Goal: Information Seeking & Learning: Learn about a topic

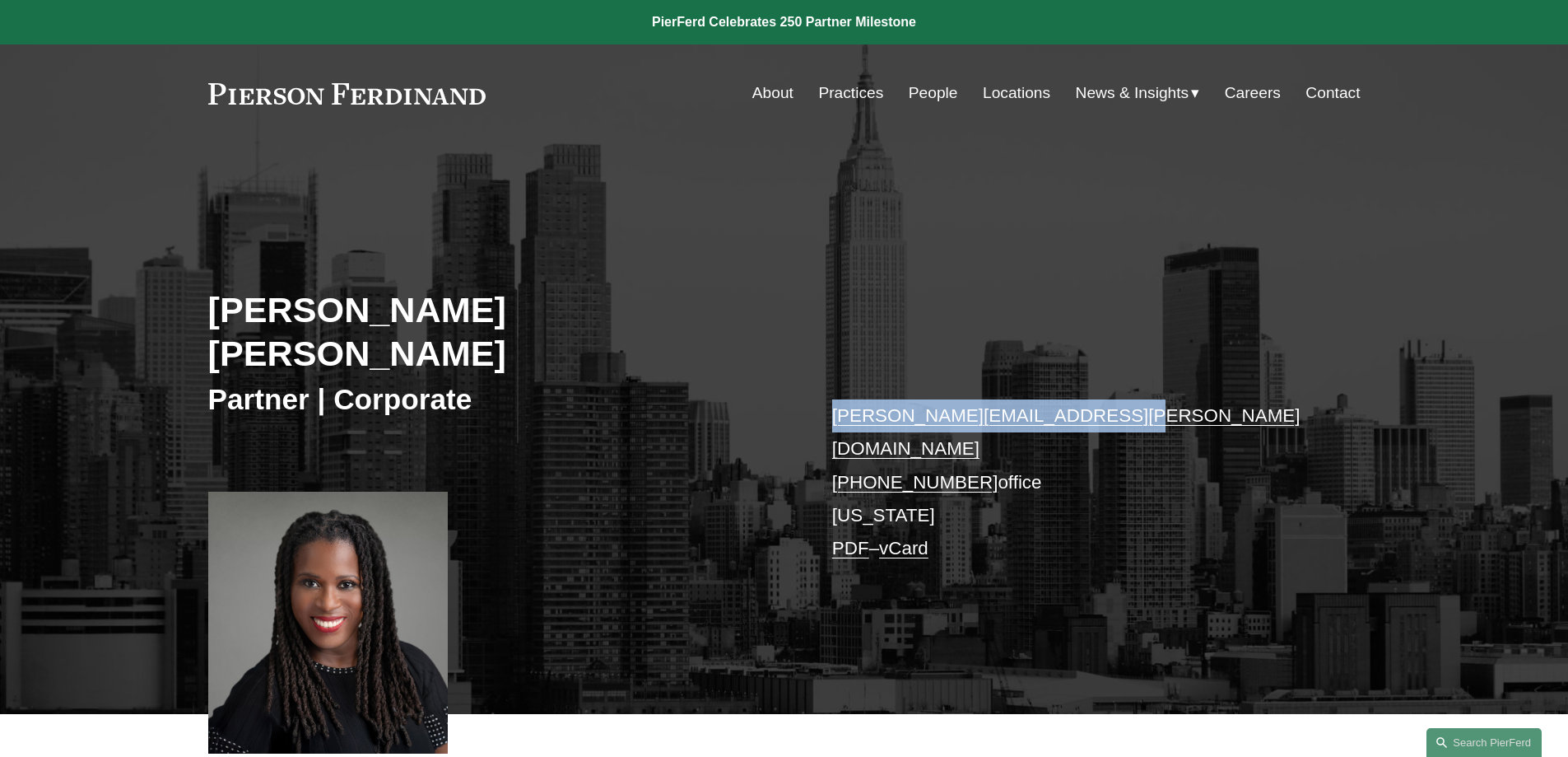
click at [872, 405] on link "merlyne.jeanlouis@pierferd.com" at bounding box center [1067, 431] width 468 height 53
click at [922, 103] on link "People" at bounding box center [933, 93] width 50 height 31
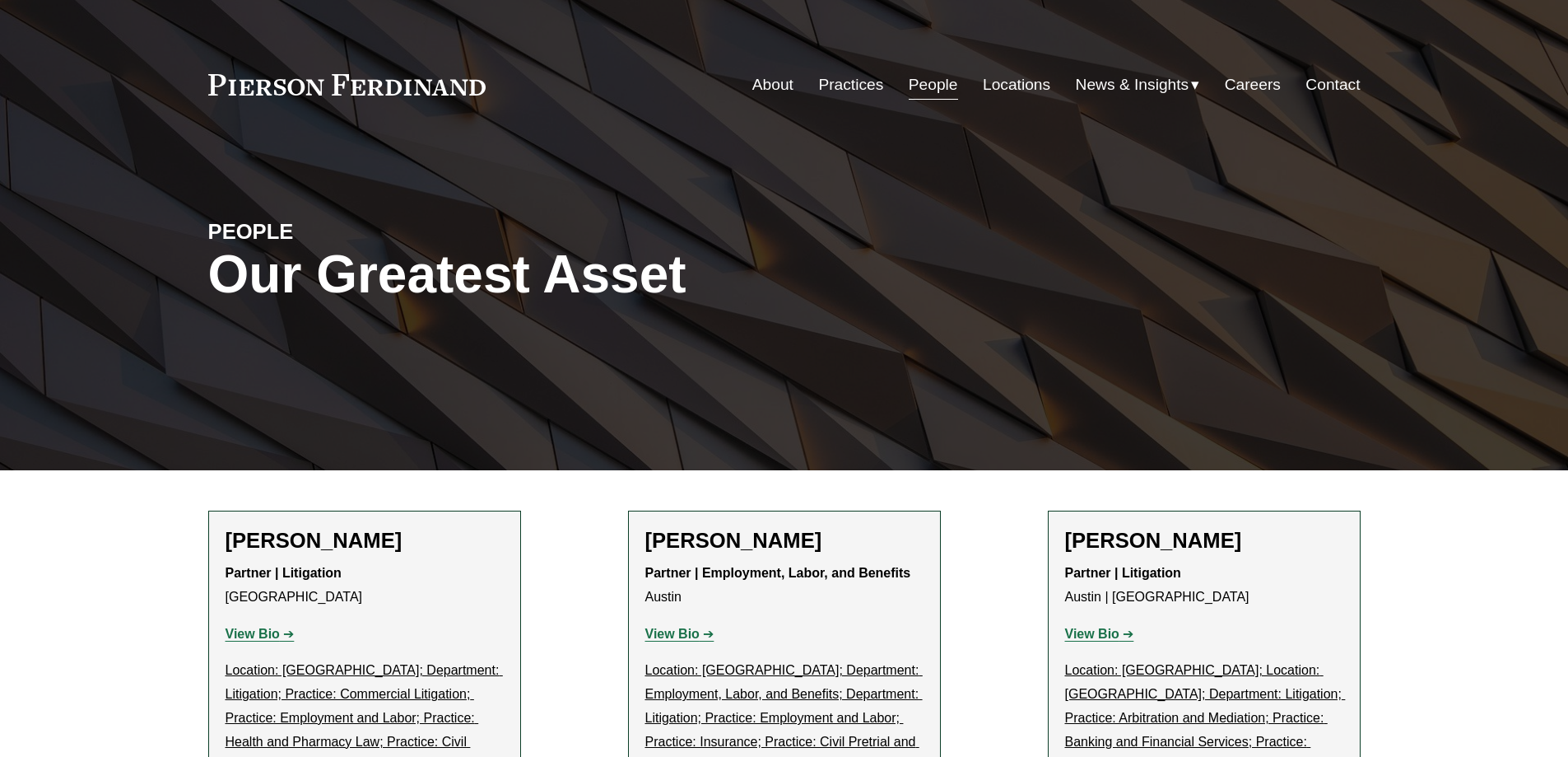
click at [1240, 91] on link "Careers" at bounding box center [1253, 84] width 56 height 31
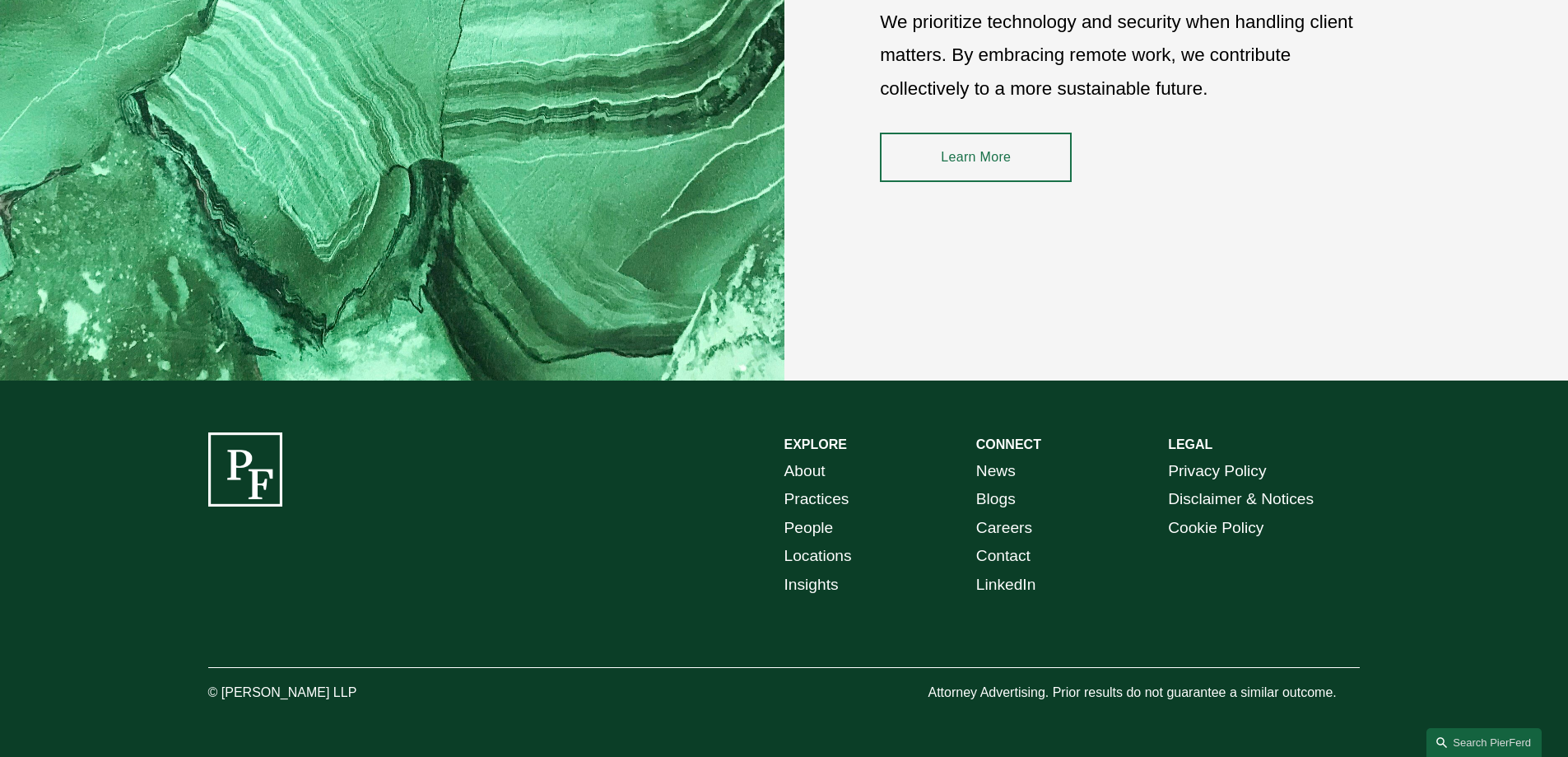
scroll to position [2508, 0]
click at [1006, 527] on link "Careers" at bounding box center [1004, 527] width 56 height 29
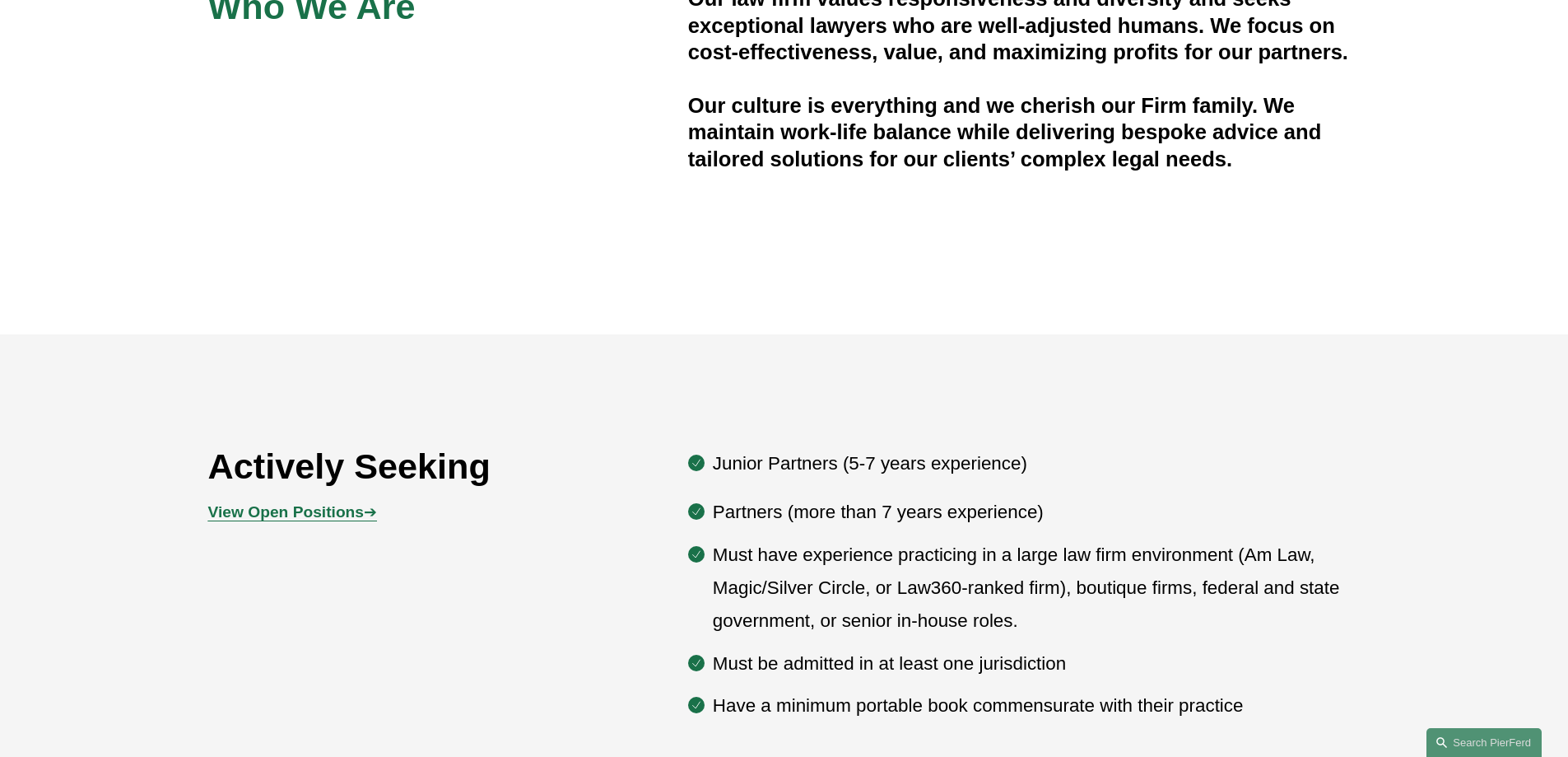
scroll to position [824, 0]
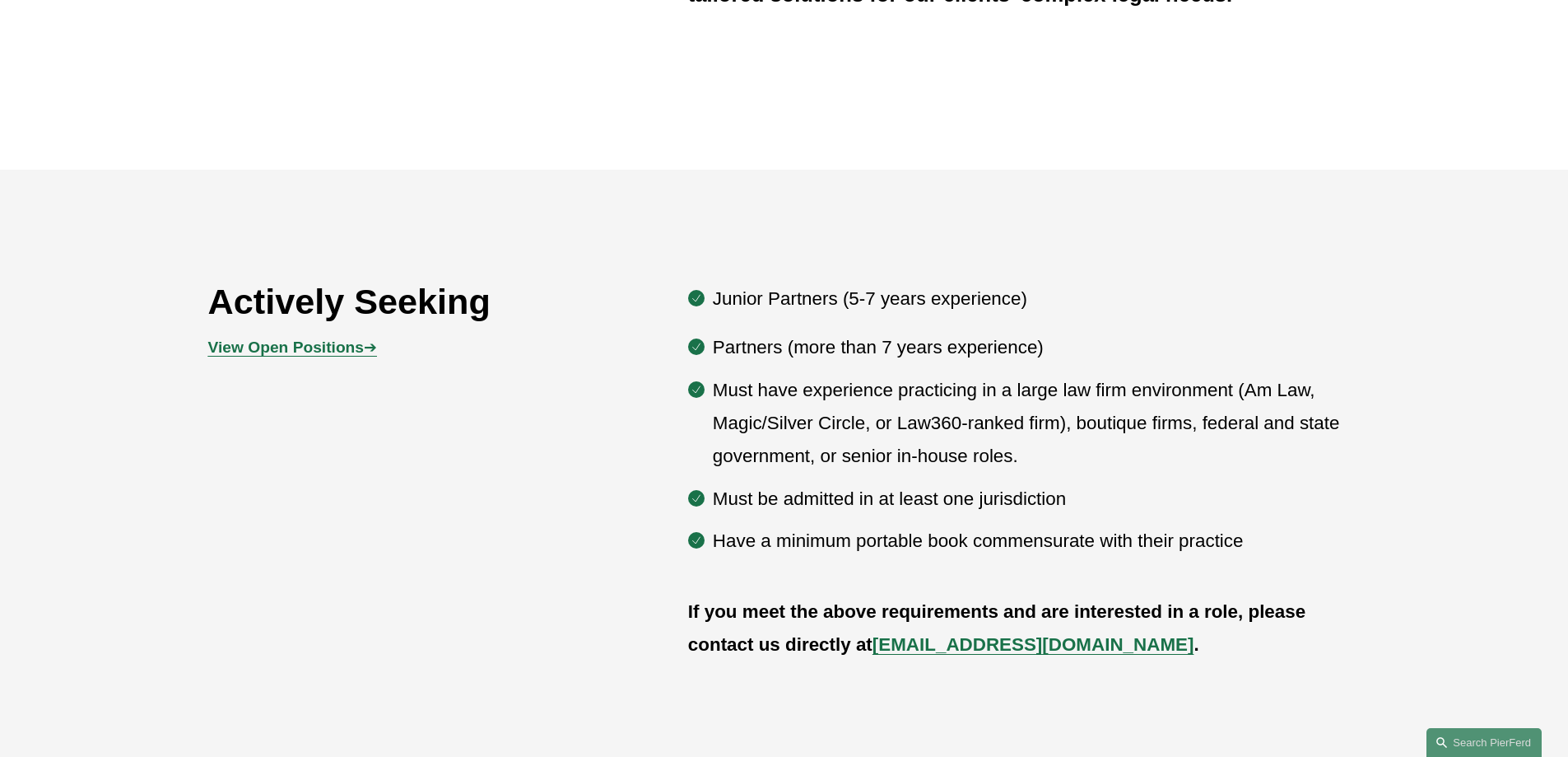
click at [296, 350] on strong "View Open Positions" at bounding box center [286, 347] width 155 height 17
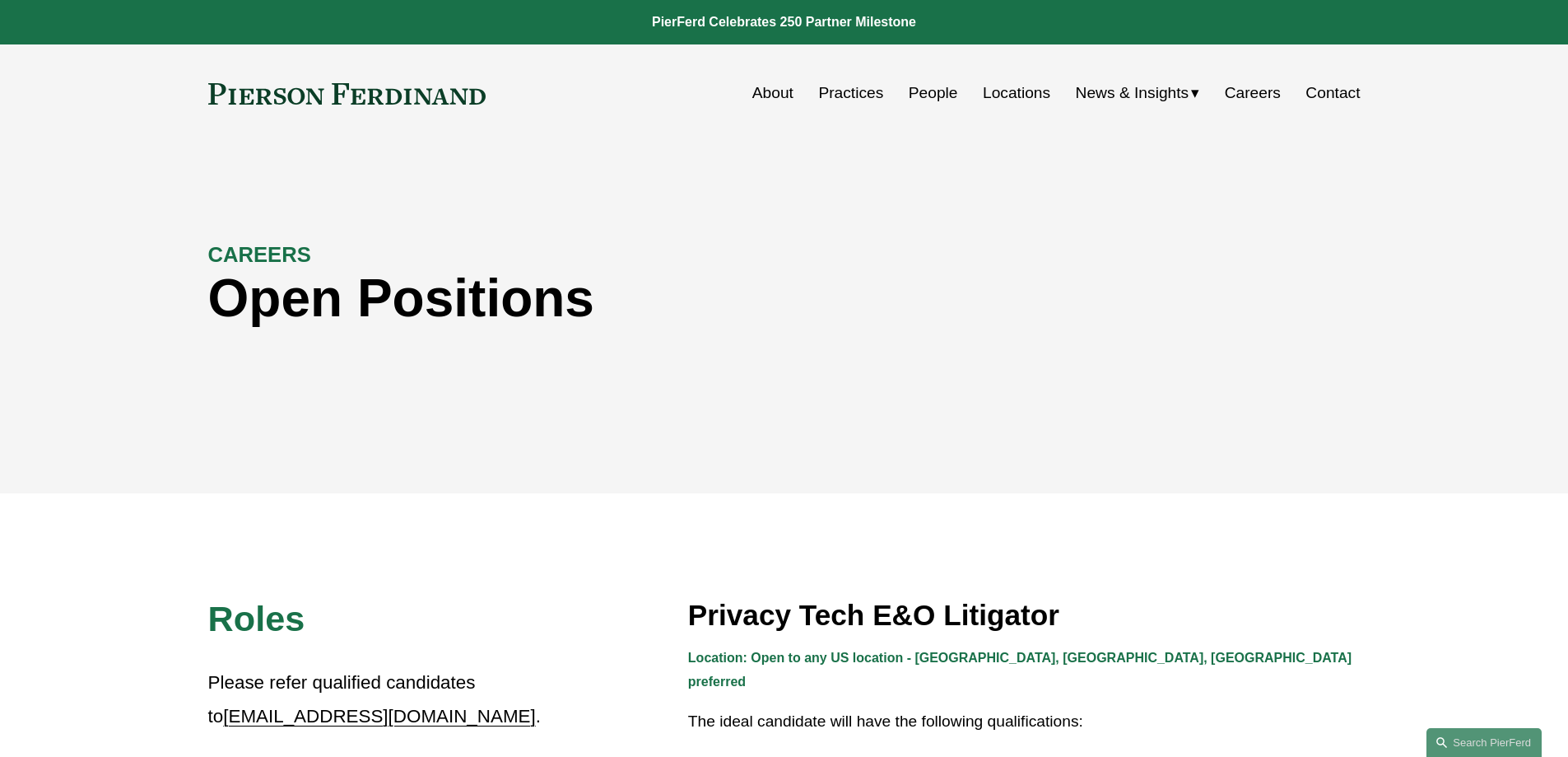
click at [926, 94] on link "People" at bounding box center [933, 93] width 50 height 31
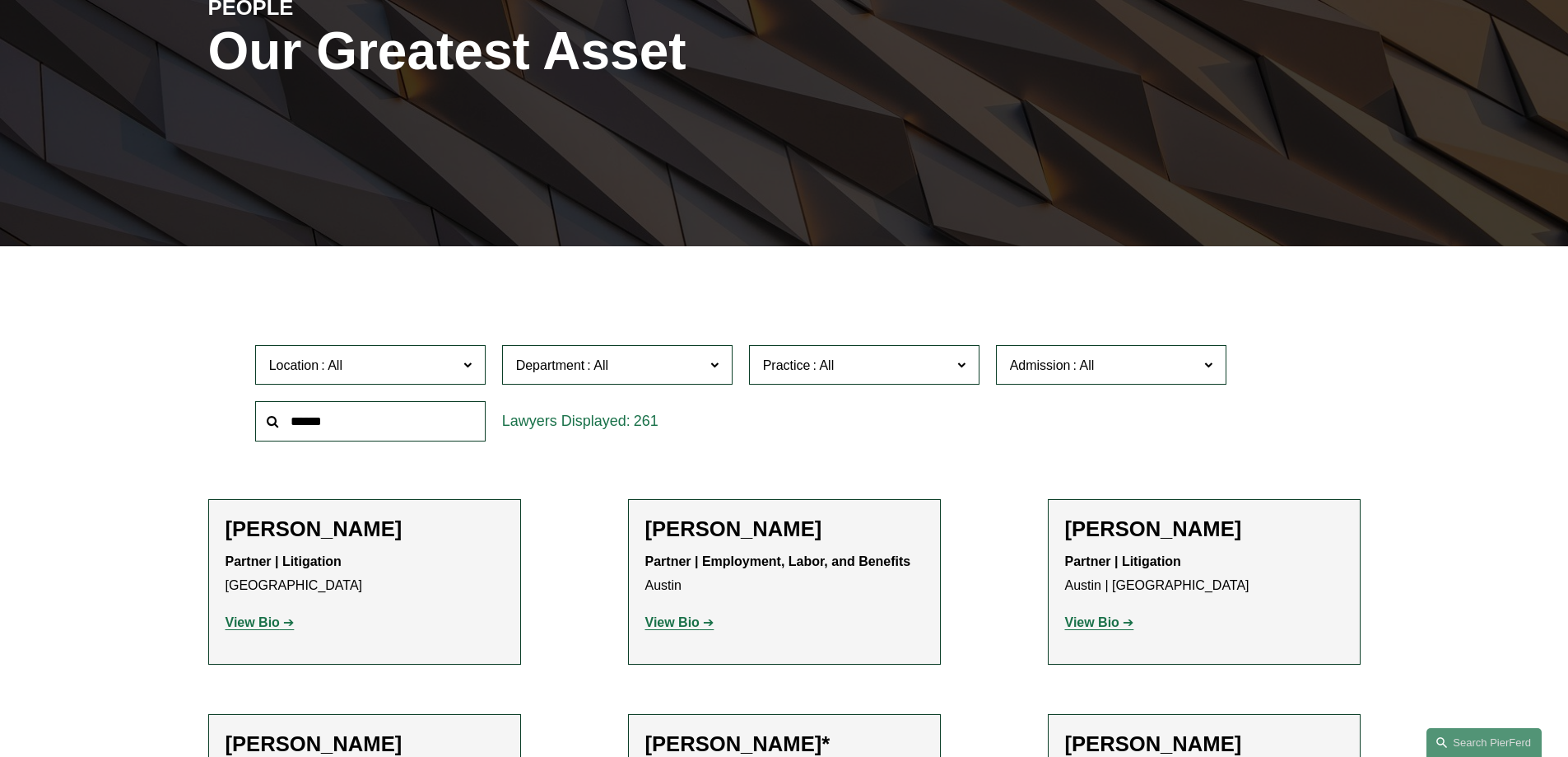
scroll to position [411, 0]
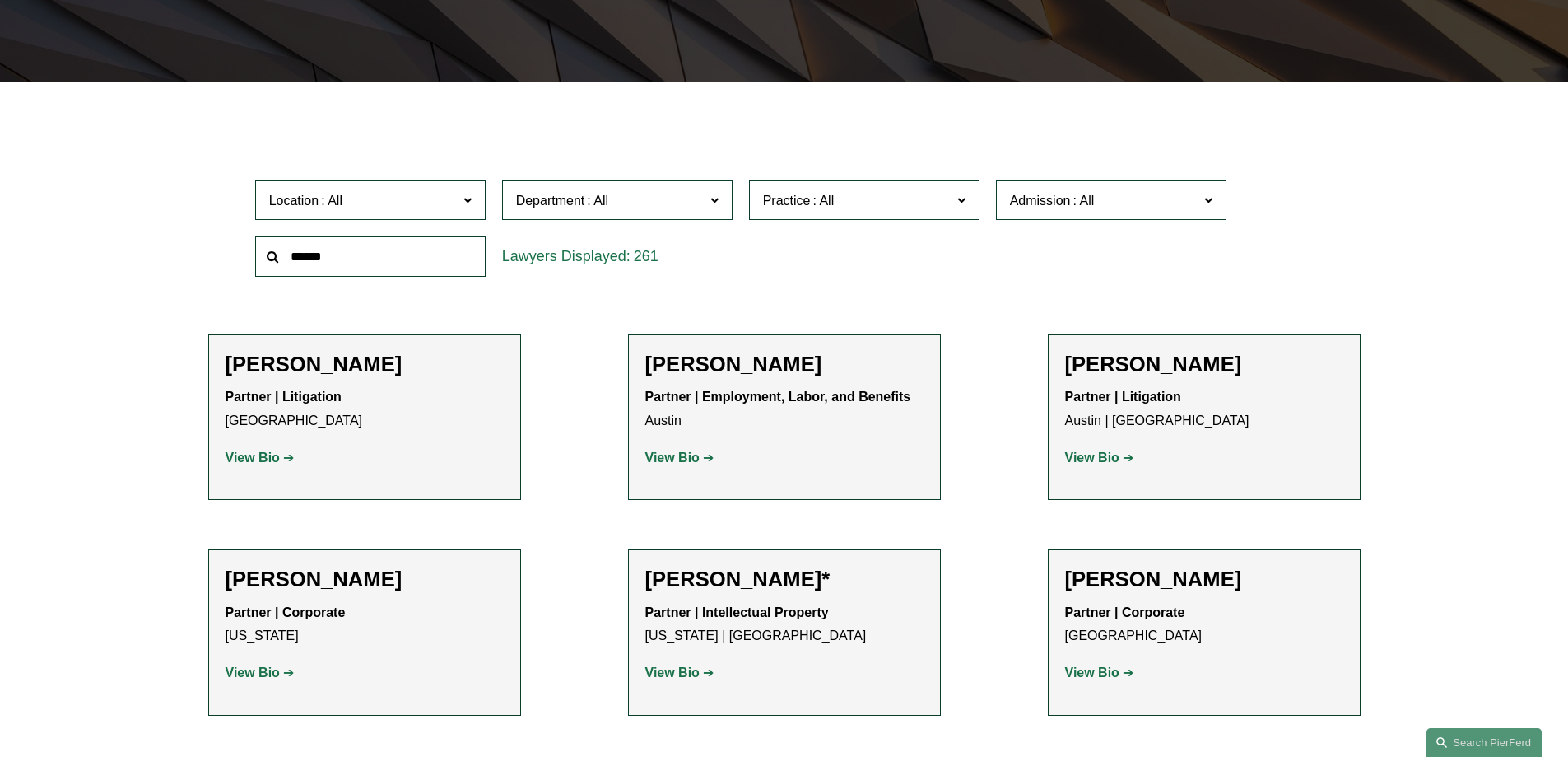
click at [618, 212] on span "Department" at bounding box center [610, 200] width 188 height 22
drag, startPoint x: 452, startPoint y: 206, endPoint x: 889, endPoint y: 218, distance: 437.2
click at [878, 218] on div "Location All [GEOGRAPHIC_DATA] [GEOGRAPHIC_DATA] [GEOGRAPHIC_DATA] [GEOGRAPHIC_…" at bounding box center [785, 229] width 1075 height 112
click at [1037, 207] on span "Admission" at bounding box center [1041, 200] width 61 height 14
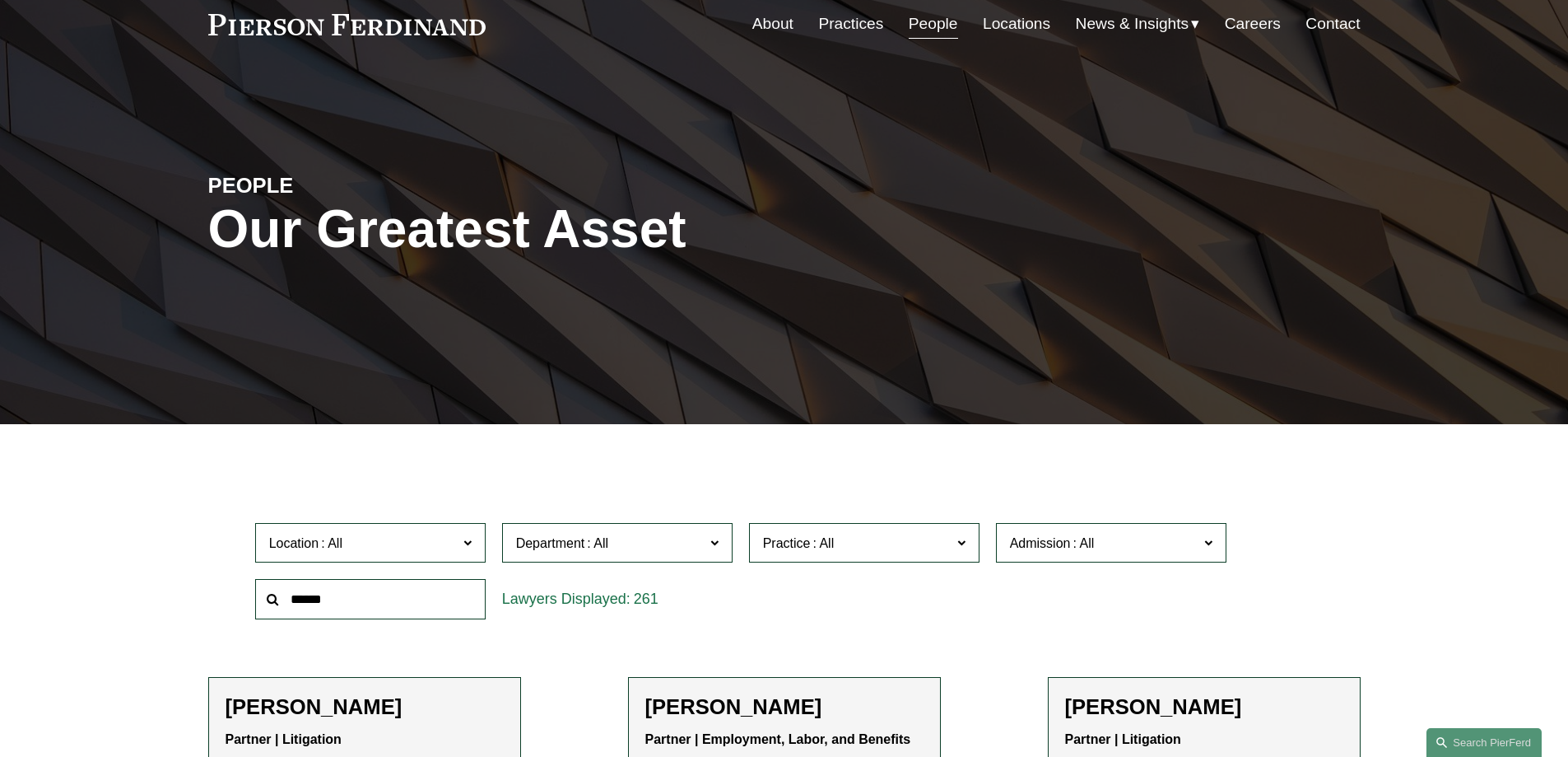
scroll to position [165, 0]
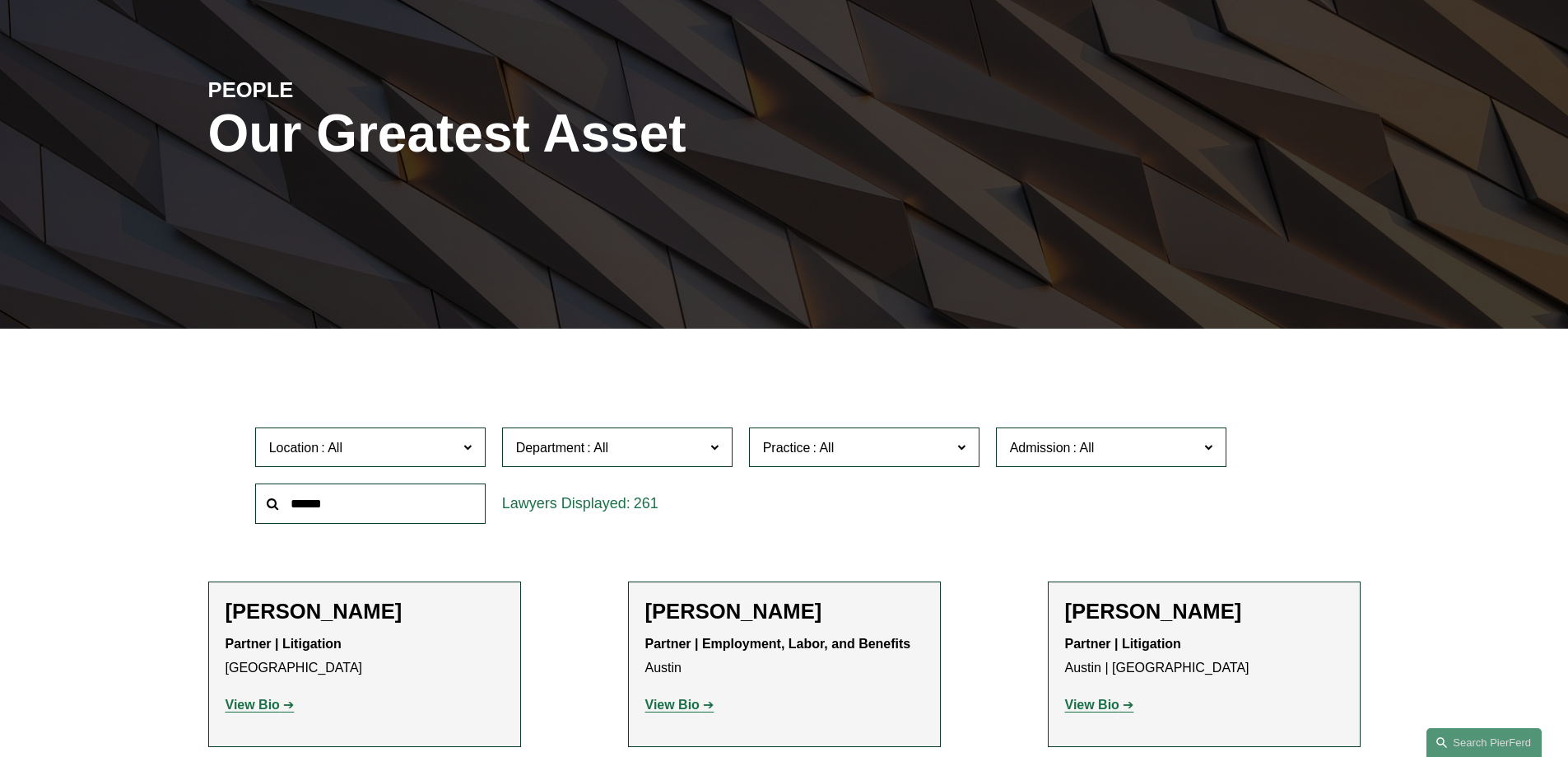
click at [467, 460] on label "Location" at bounding box center [370, 447] width 230 height 40
click at [0, 0] on link "[US_STATE]" at bounding box center [0, 0] width 0 height 0
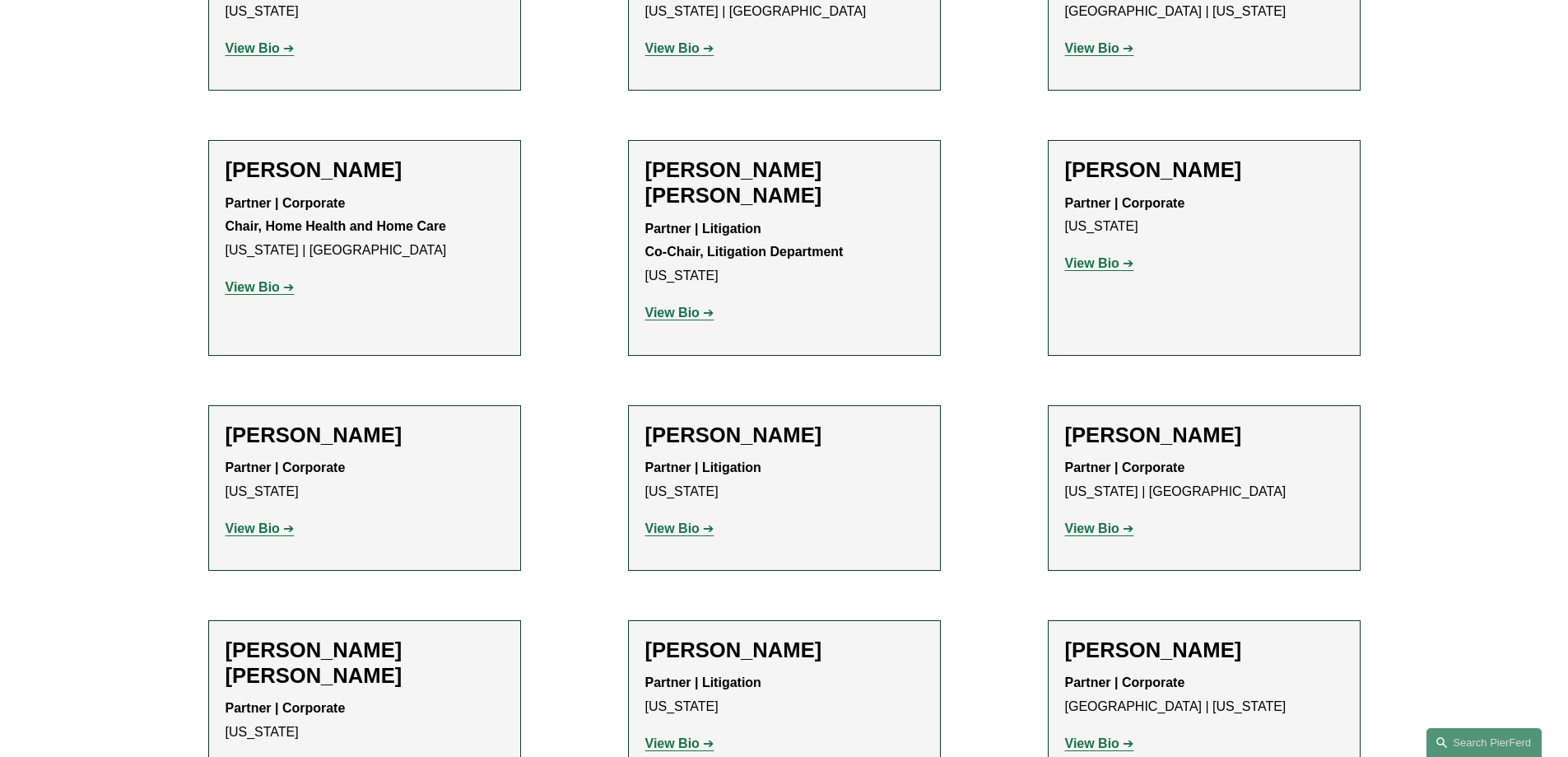
scroll to position [824, 0]
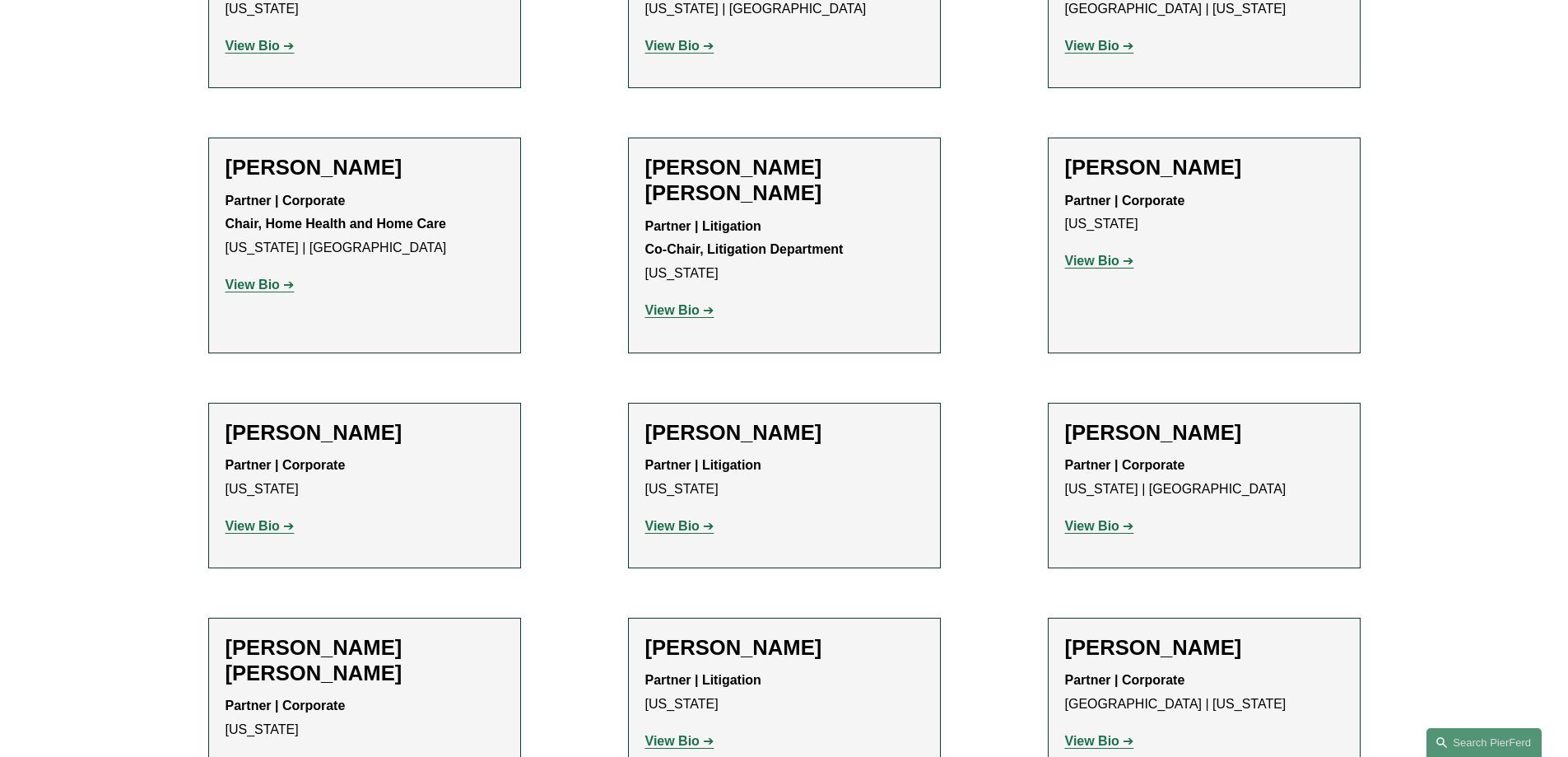
click at [677, 519] on strong "View Bio" at bounding box center [673, 526] width 54 height 14
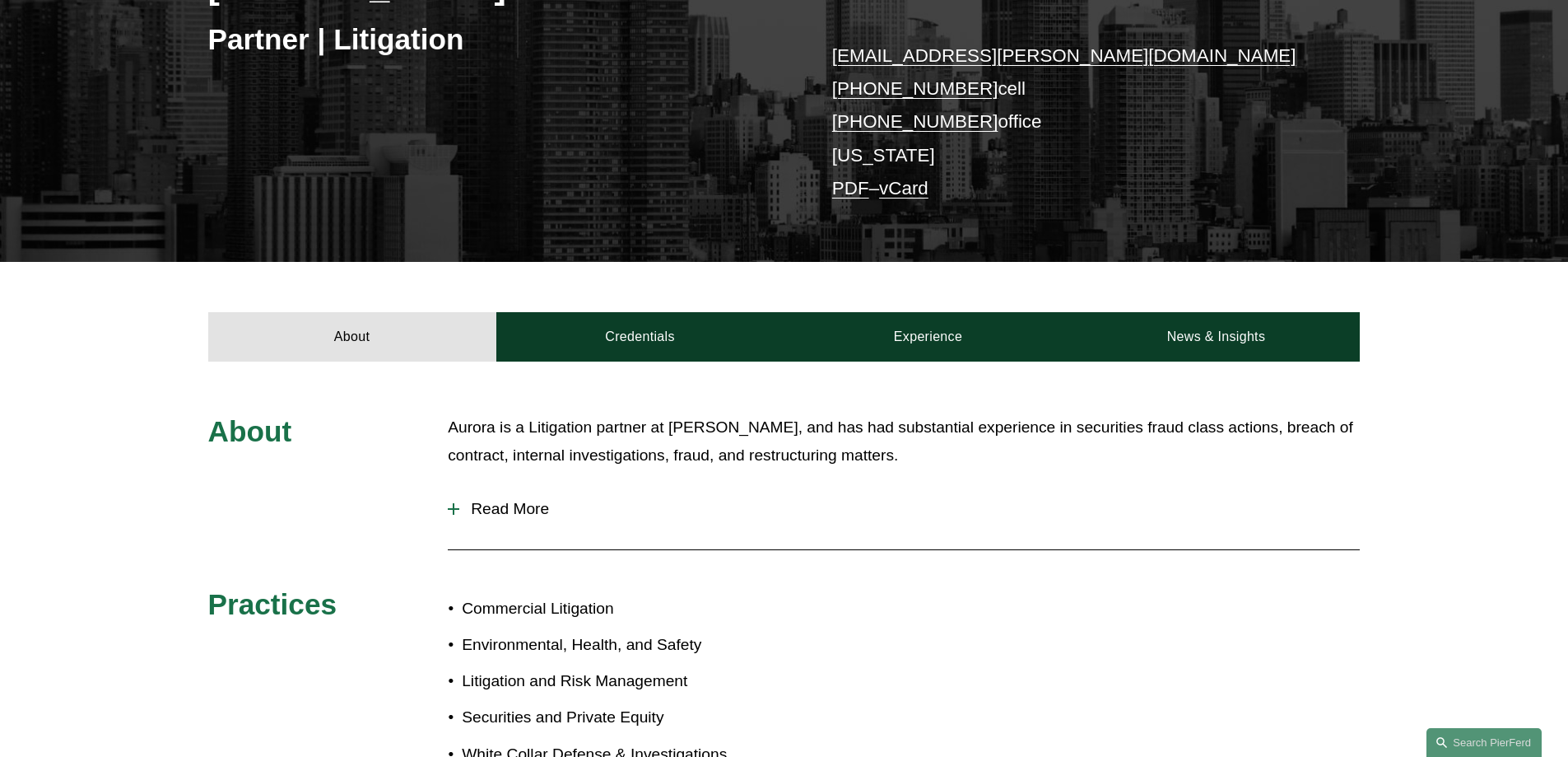
scroll to position [330, 0]
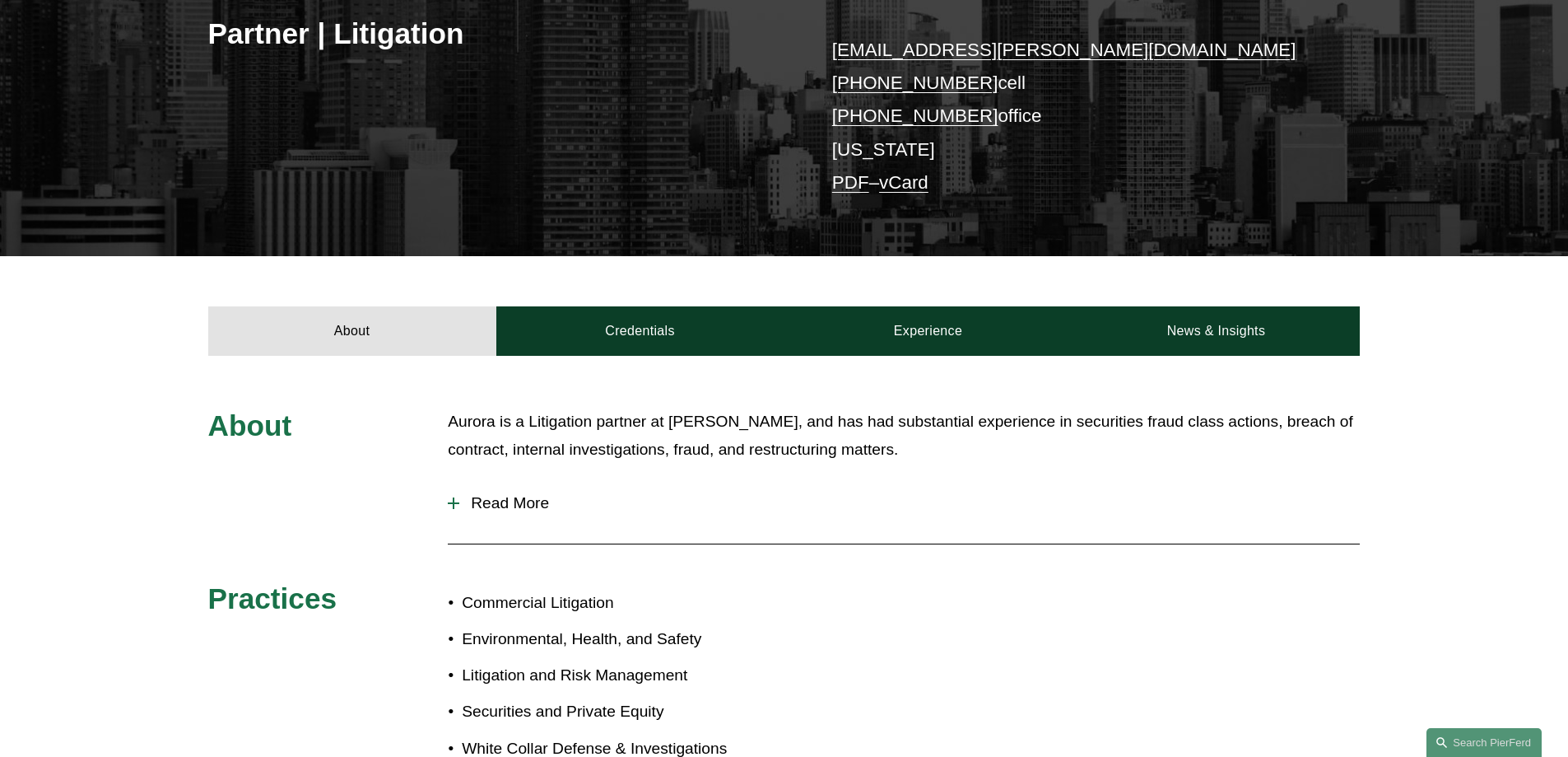
click at [516, 512] on span "Read More" at bounding box center [910, 502] width 901 height 18
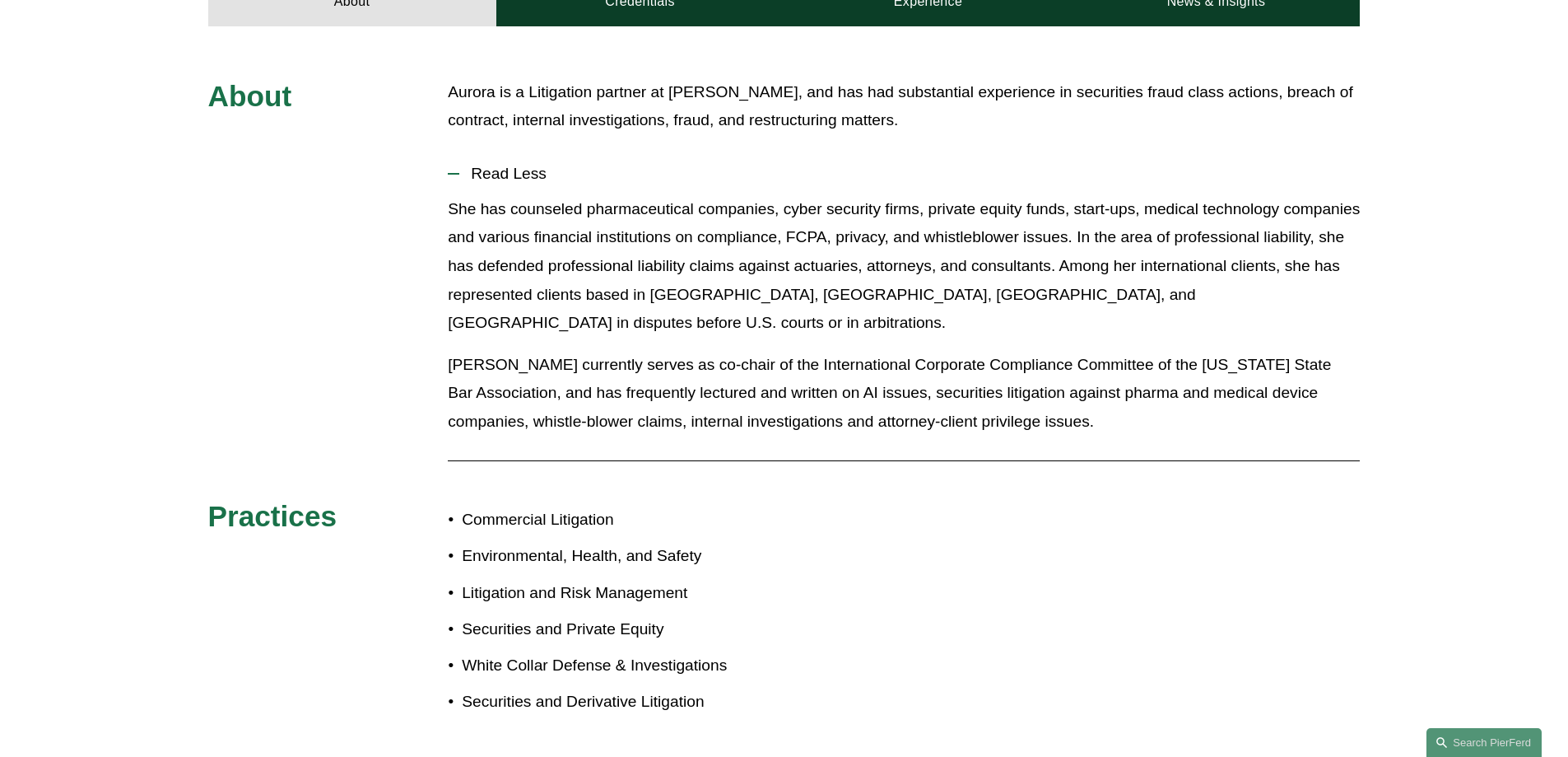
scroll to position [741, 0]
